Goal: Task Accomplishment & Management: Manage account settings

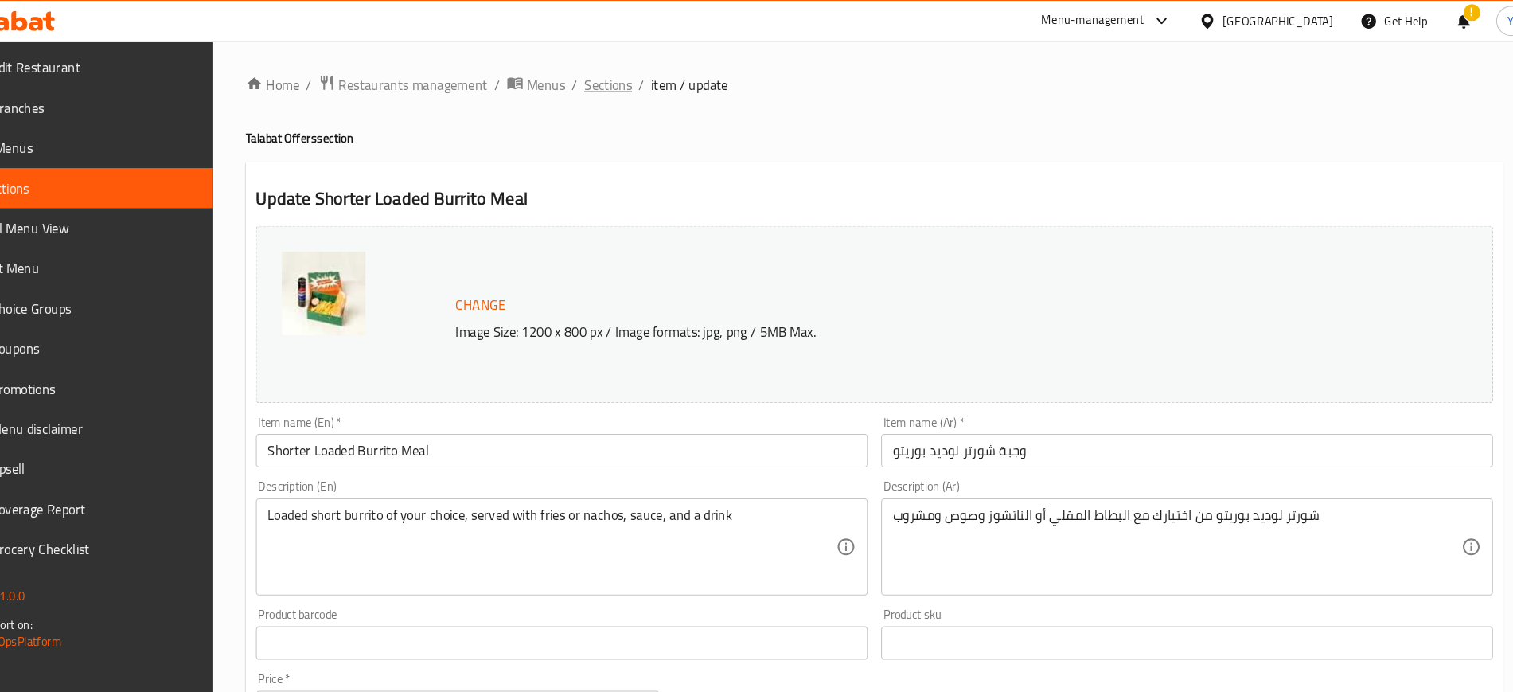
click at [625, 79] on span "Sections" at bounding box center [628, 81] width 45 height 19
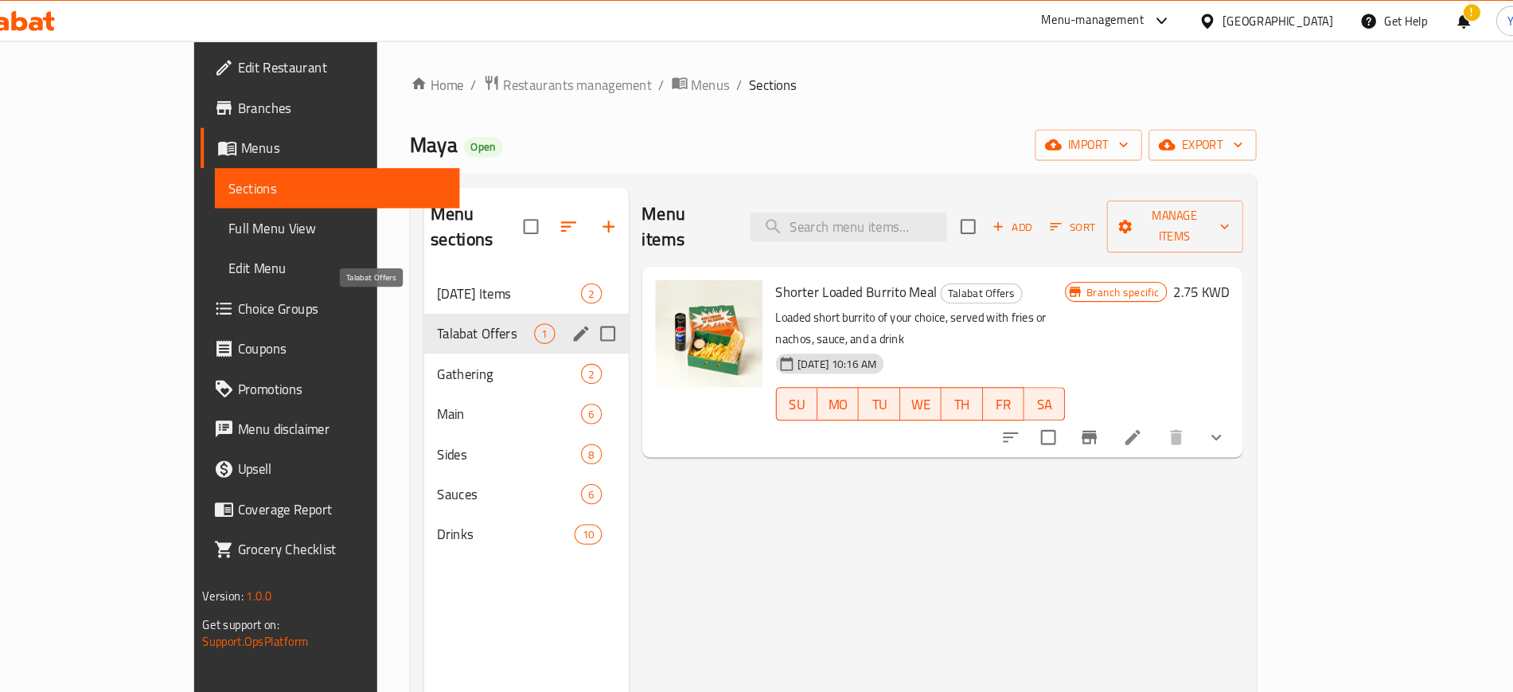
click at [466, 308] on span "Talabat Offers" at bounding box center [512, 317] width 92 height 19
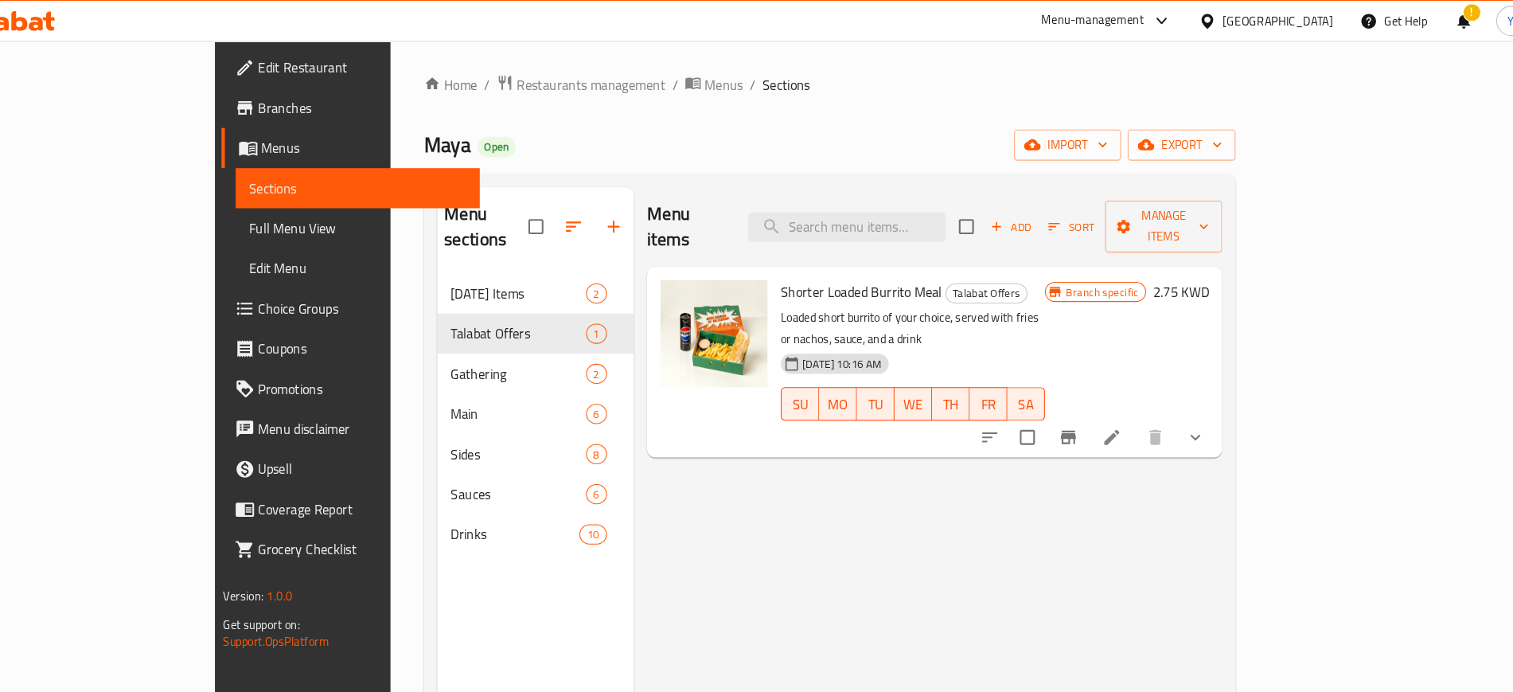
click at [850, 266] on span "Shorter Loaded Burrito Meal" at bounding box center [870, 278] width 154 height 24
click at [1051, 330] on div "[DATE] 10:16 AM SU MO TU WE TH FR SA" at bounding box center [919, 373] width 264 height 86
click at [703, 477] on div "Menu items Add Sort Manage items Shorter Loaded Burrito Meal Talabat Offers Loa…" at bounding box center [933, 524] width 560 height 692
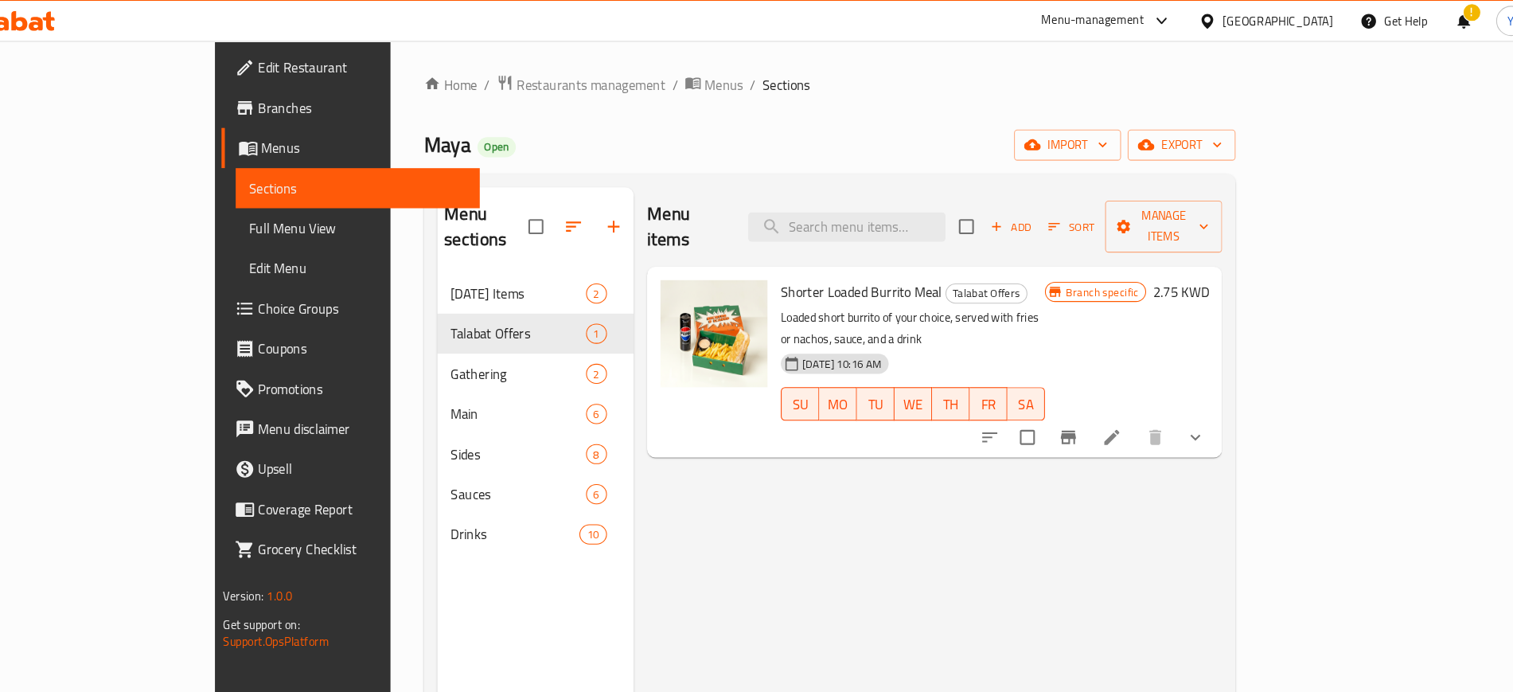
click at [793, 119] on div "Home / Restaurants management / Menus / Sections Maya Open import export Menu s…" at bounding box center [840, 477] width 773 height 812
